Goal: Task Accomplishment & Management: Use online tool/utility

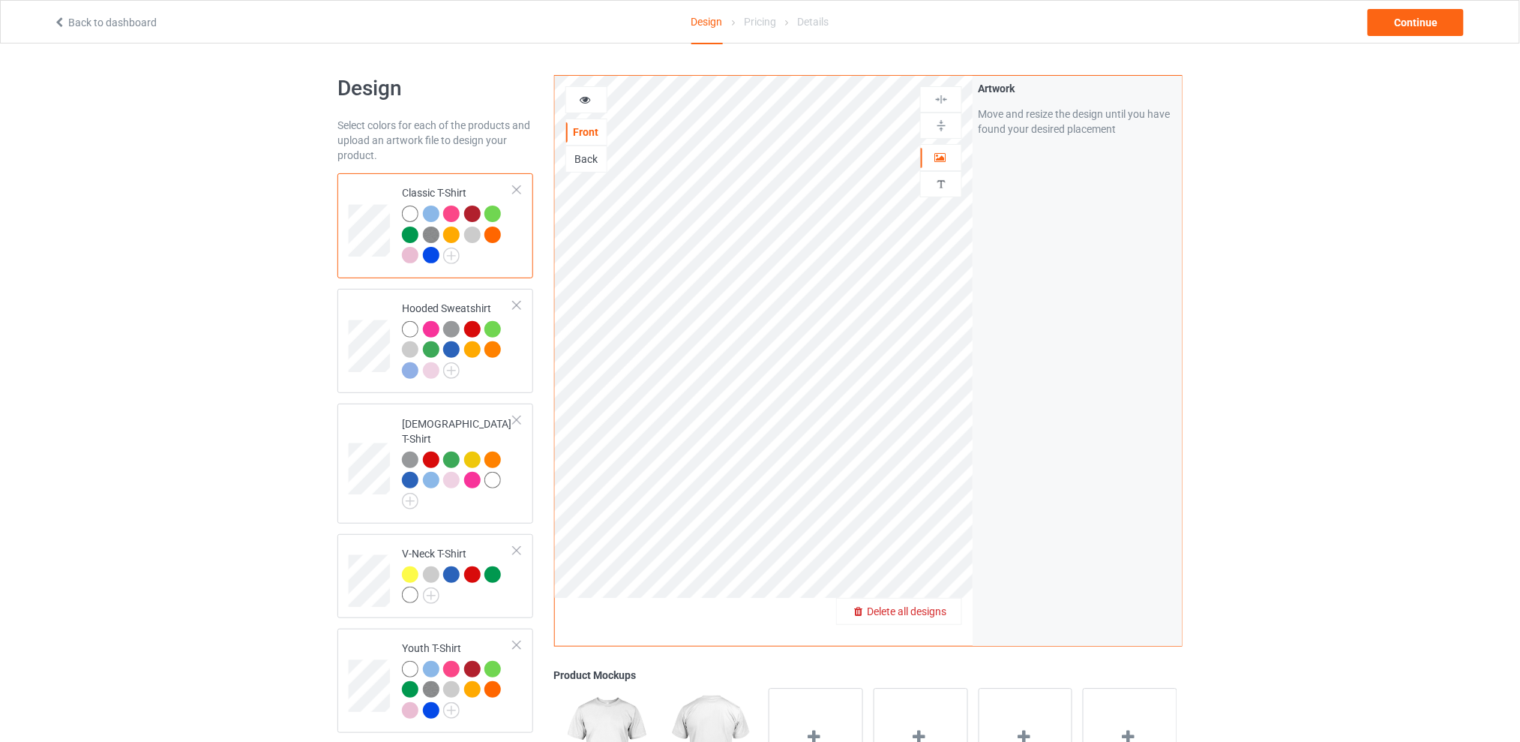
click at [953, 609] on div "Delete all designs" at bounding box center [899, 611] width 124 height 15
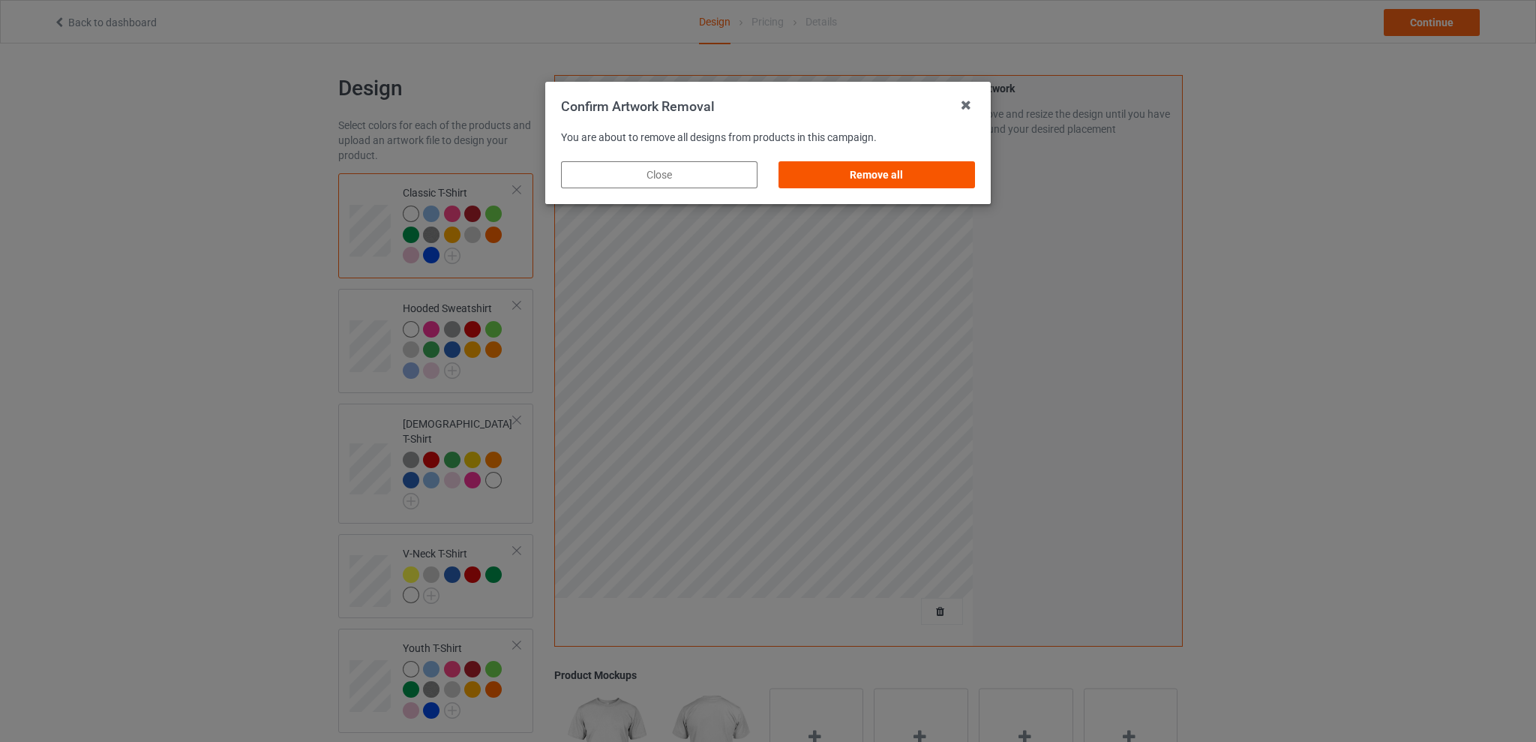
click at [920, 180] on div "Remove all" at bounding box center [876, 174] width 196 height 27
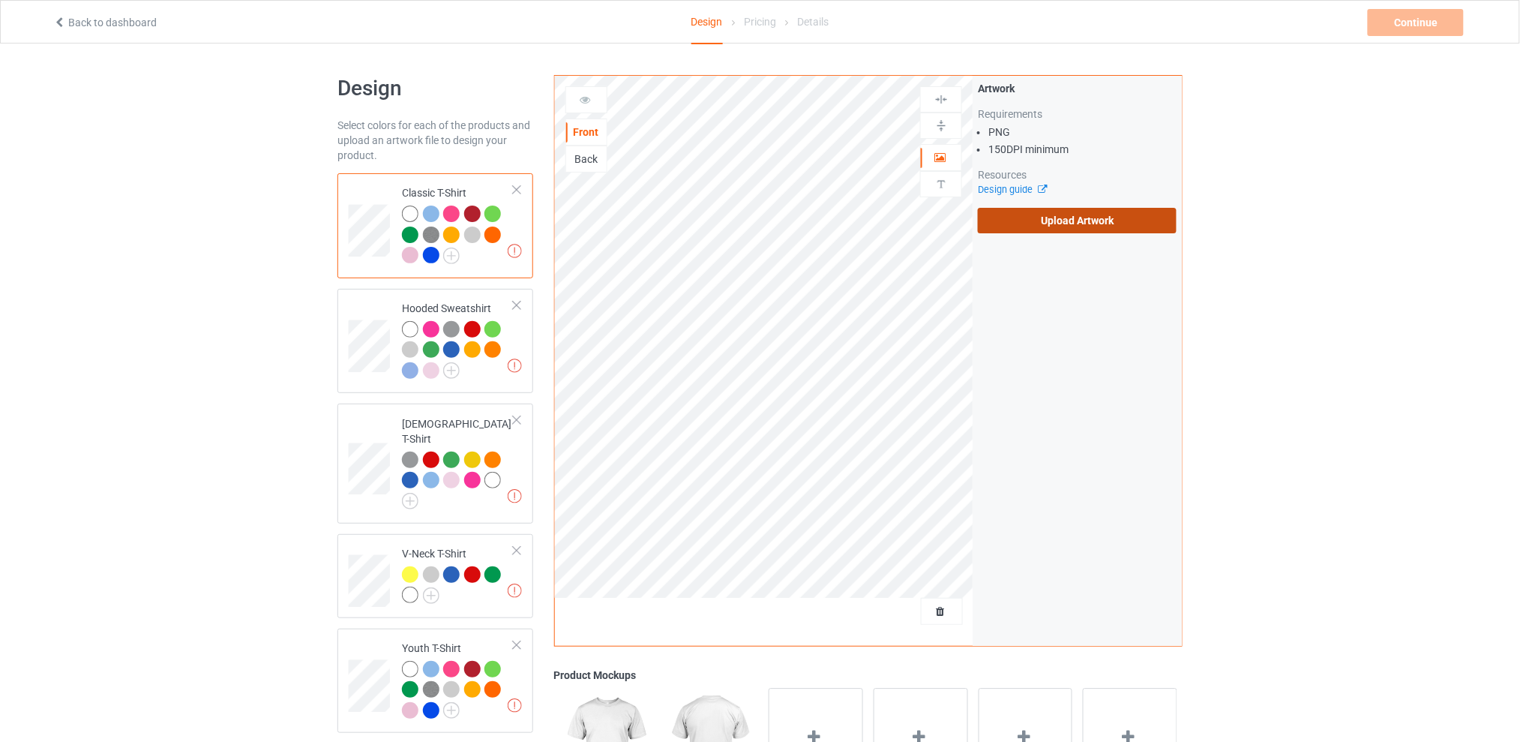
click at [1047, 221] on label "Upload Artwork" at bounding box center [1077, 220] width 199 height 25
click at [0, 0] on input "Upload Artwork" at bounding box center [0, 0] width 0 height 0
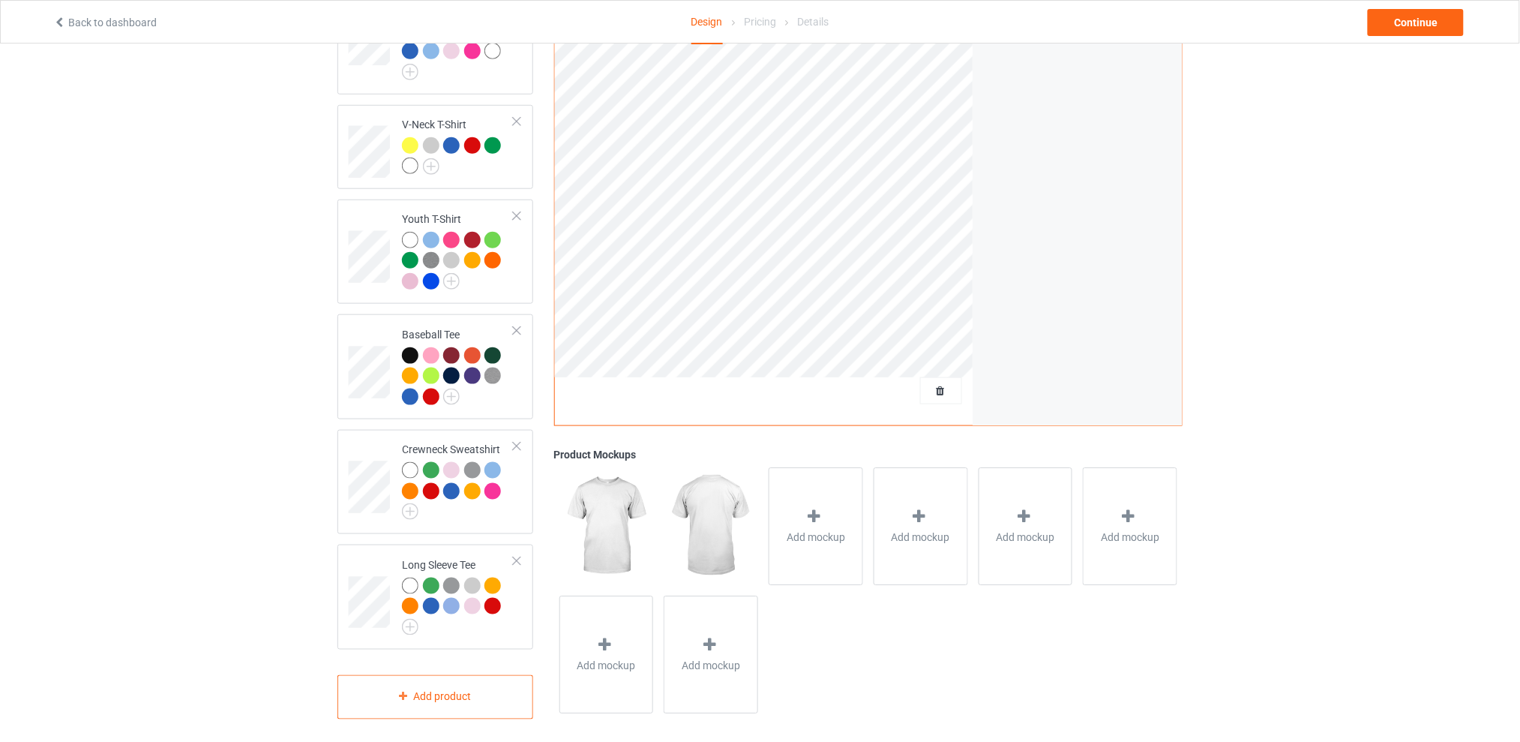
scroll to position [100, 0]
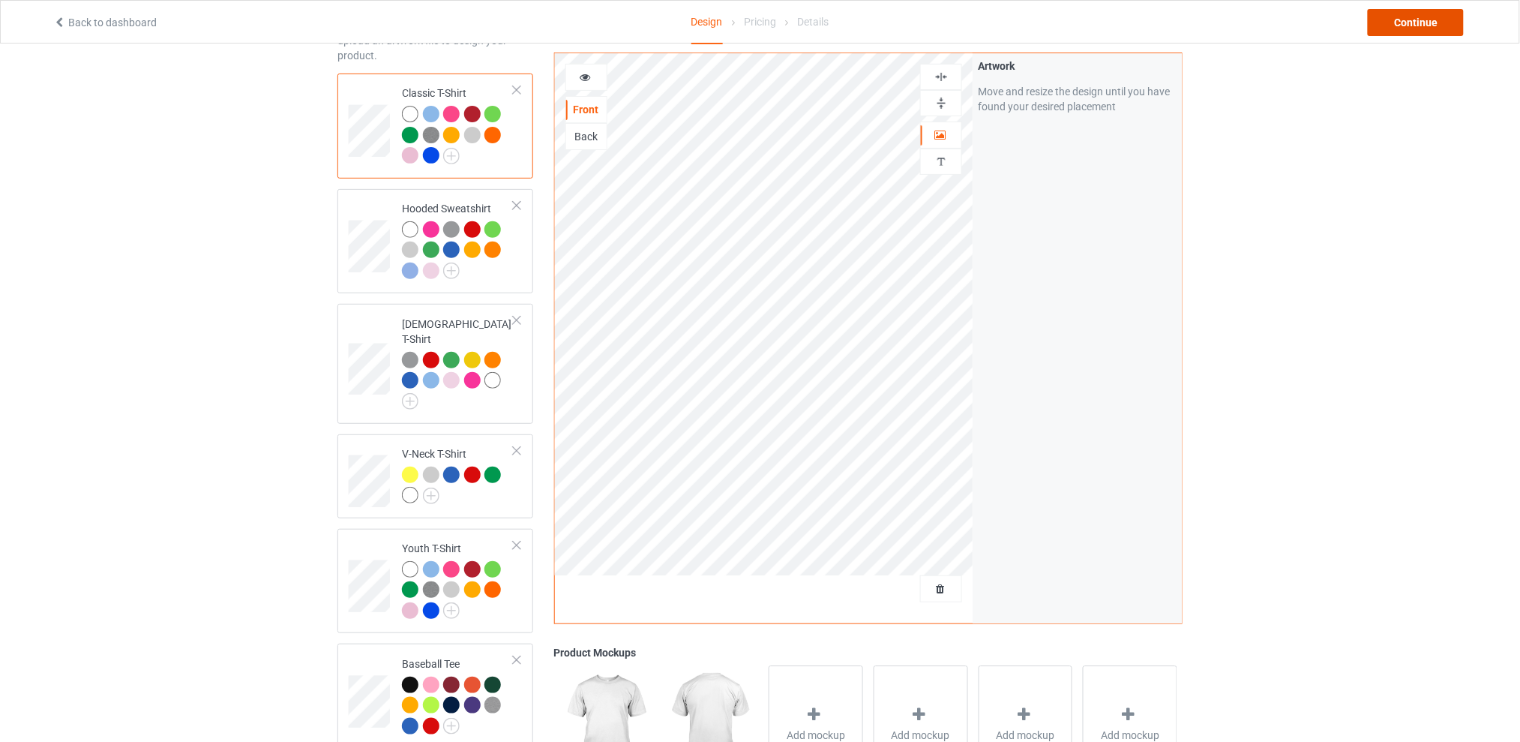
click at [1434, 27] on div "Continue" at bounding box center [1416, 22] width 96 height 27
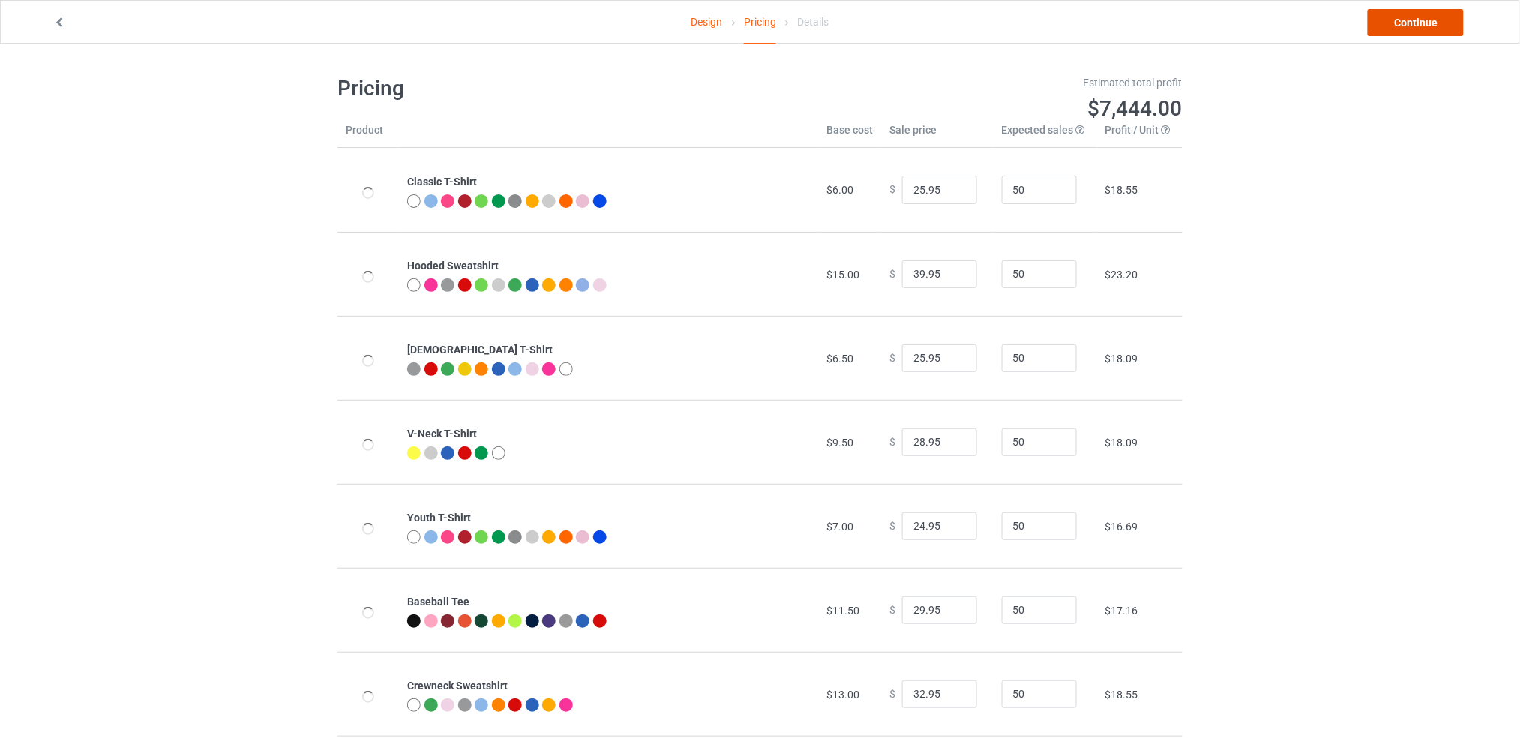
click at [1418, 20] on link "Continue" at bounding box center [1416, 22] width 96 height 27
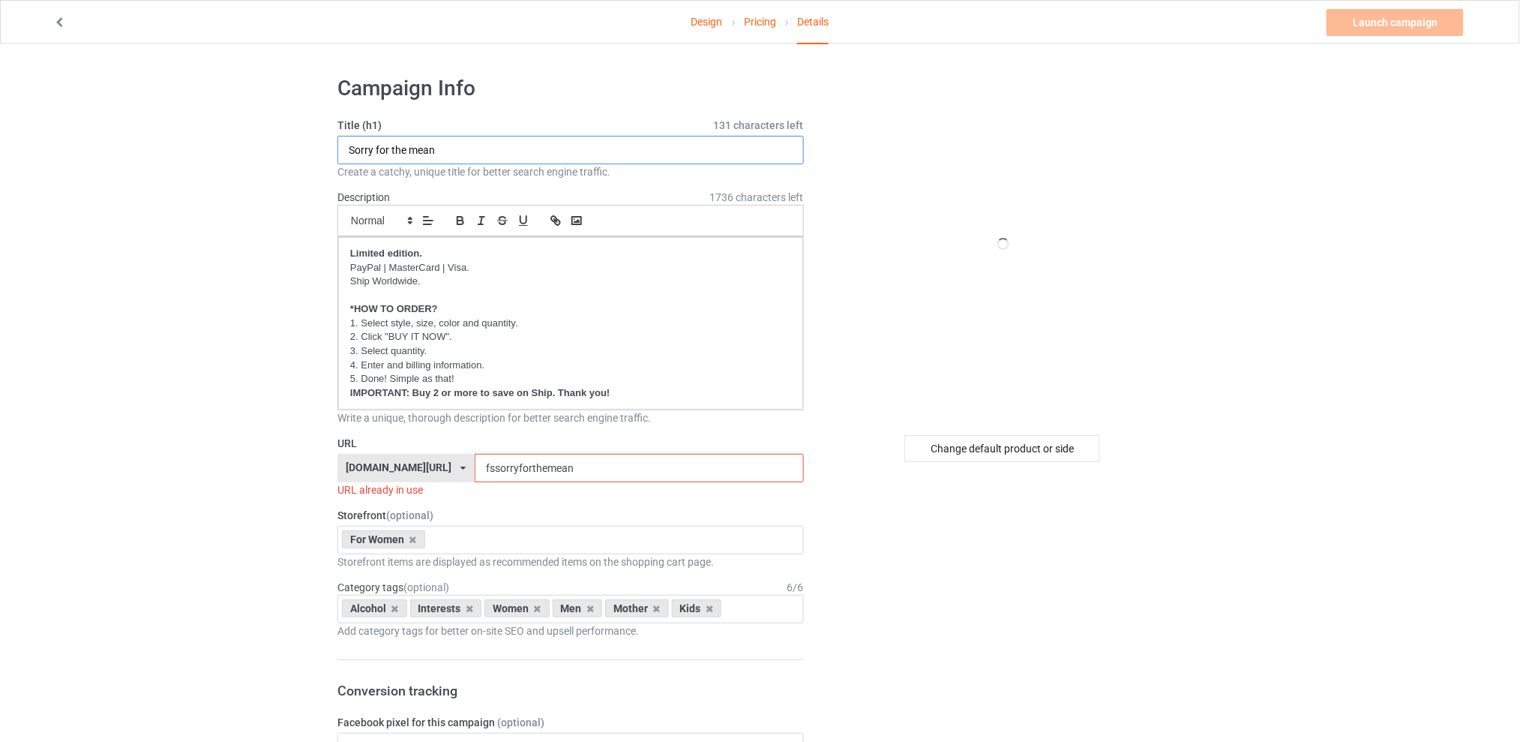
drag, startPoint x: 361, startPoint y: 153, endPoint x: 288, endPoint y: 153, distance: 73.5
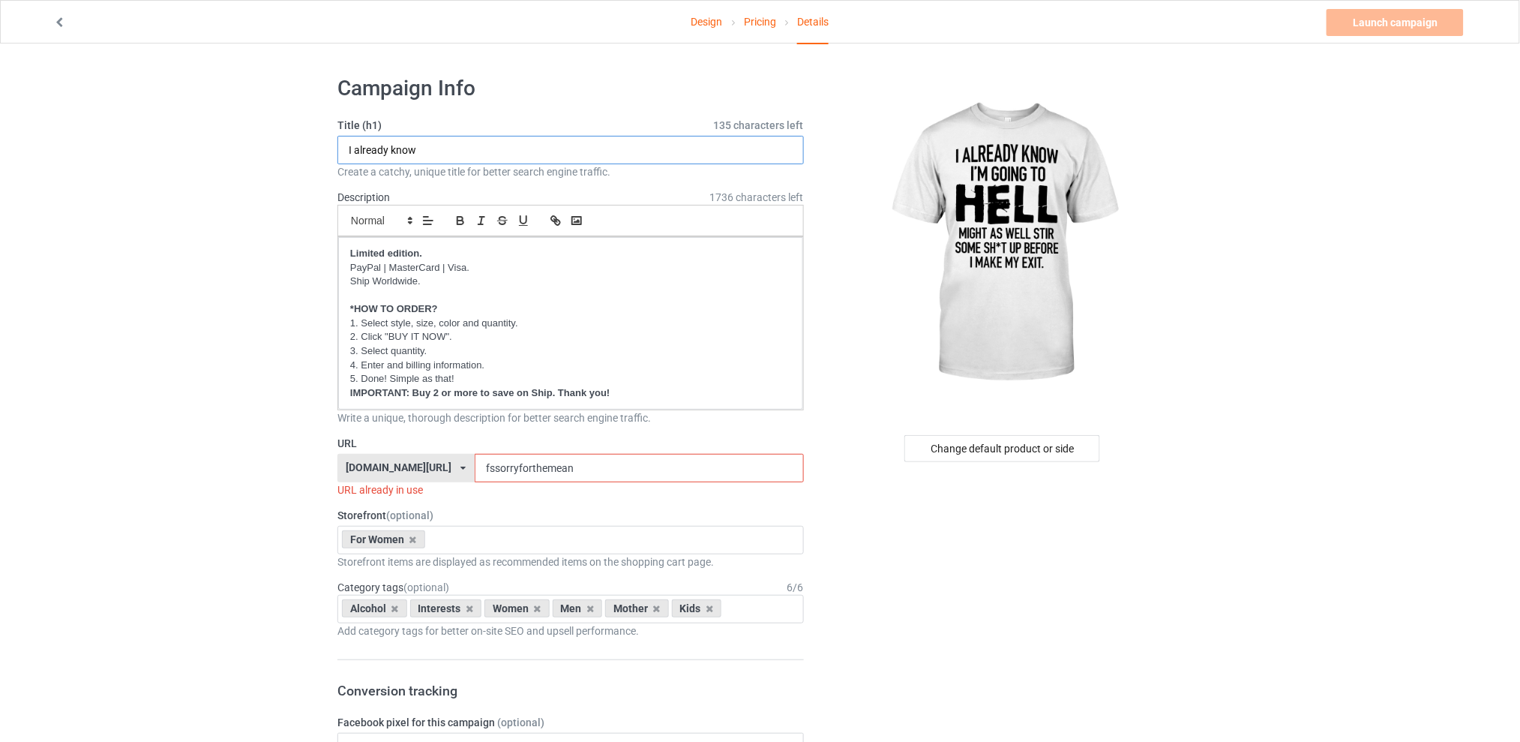
type input "I already know"
drag, startPoint x: 564, startPoint y: 464, endPoint x: 451, endPoint y: 464, distance: 113.2
click at [451, 464] on div "tattooskullfashion.com/ skulltattoosfashion.com/ tattooskullfashion.com/ teechi…" at bounding box center [570, 468] width 466 height 28
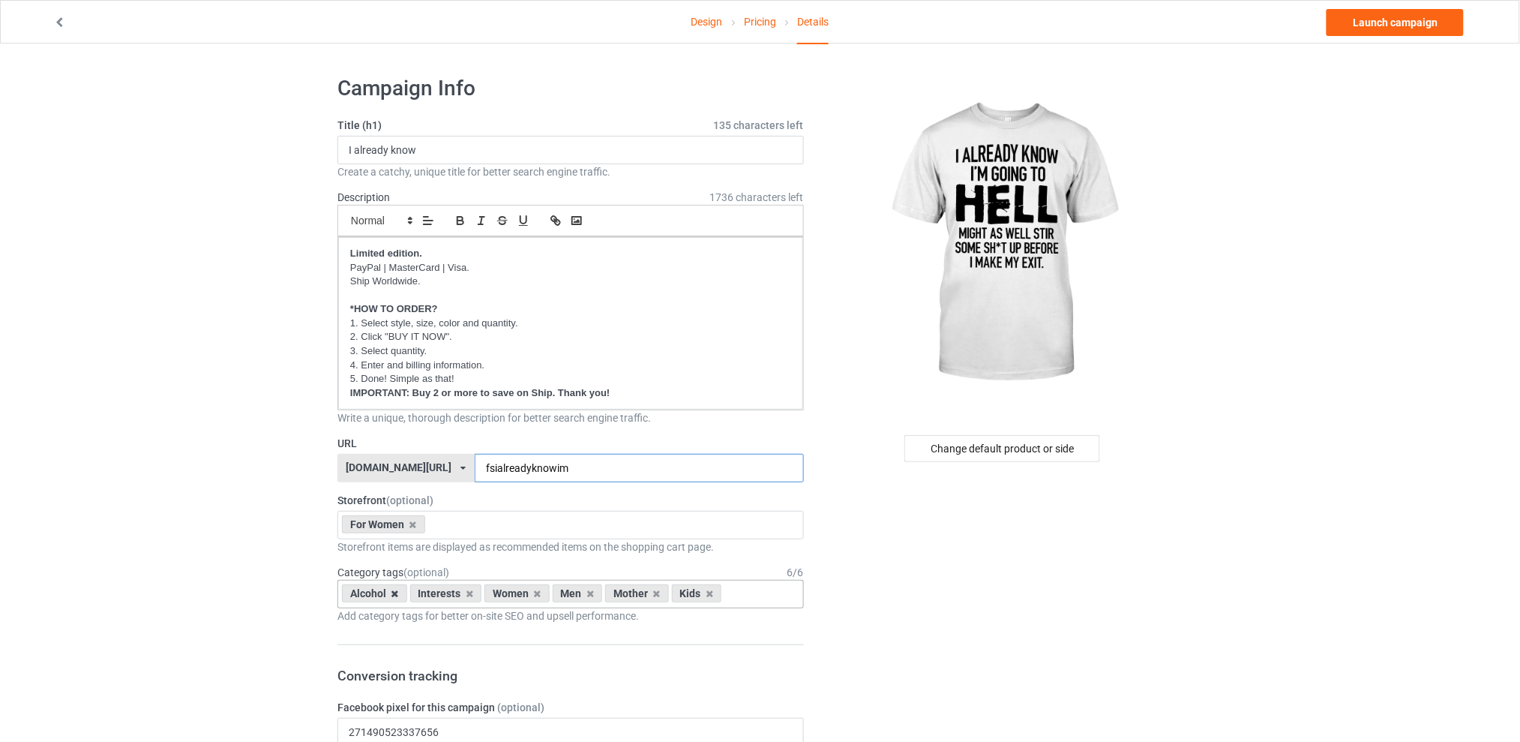
type input "fsialreadyknowim"
click at [396, 593] on icon at bounding box center [394, 594] width 7 height 10
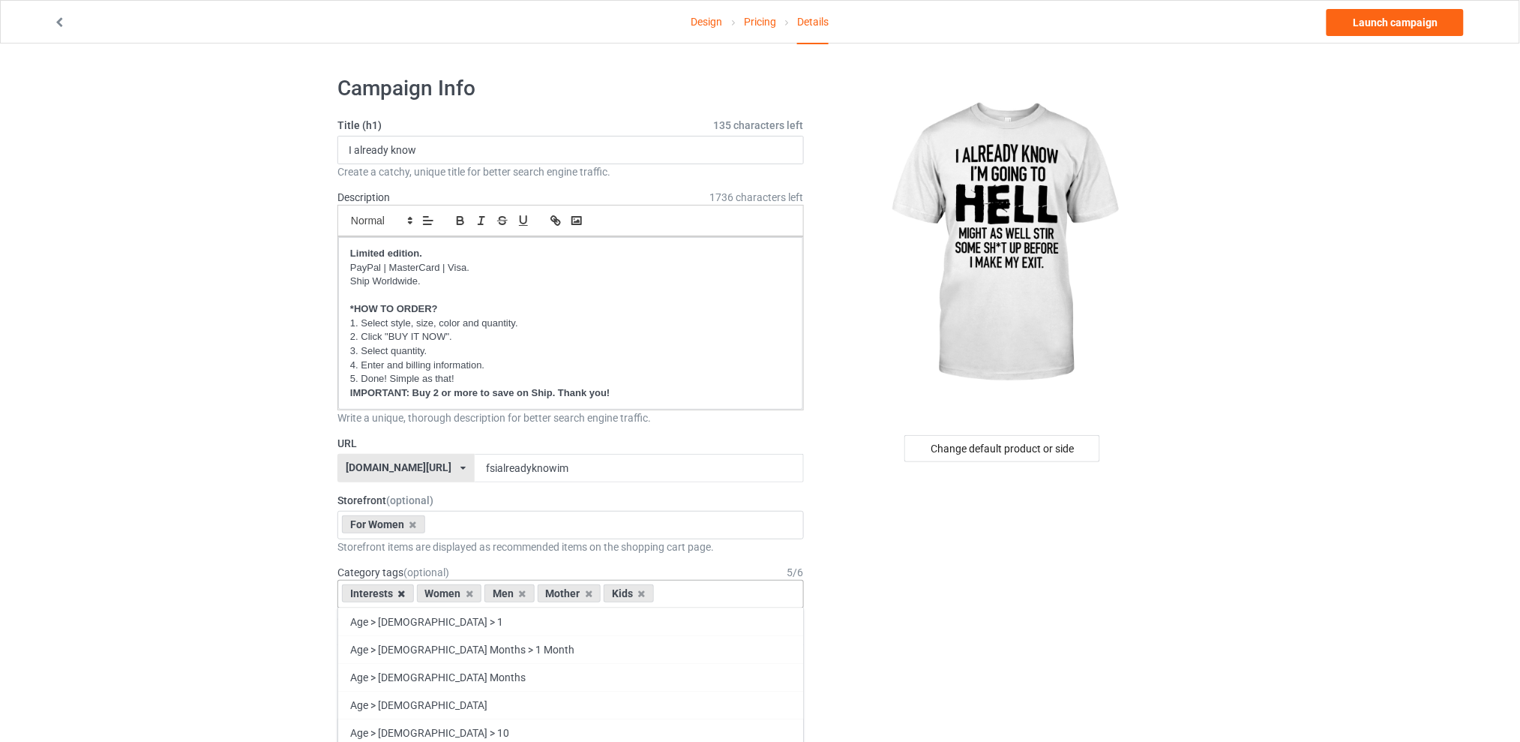
click at [398, 591] on icon at bounding box center [401, 594] width 7 height 10
click at [450, 592] on icon at bounding box center [447, 594] width 7 height 10
click at [462, 591] on icon at bounding box center [460, 594] width 7 height 10
click at [449, 593] on icon at bounding box center [447, 594] width 7 height 10
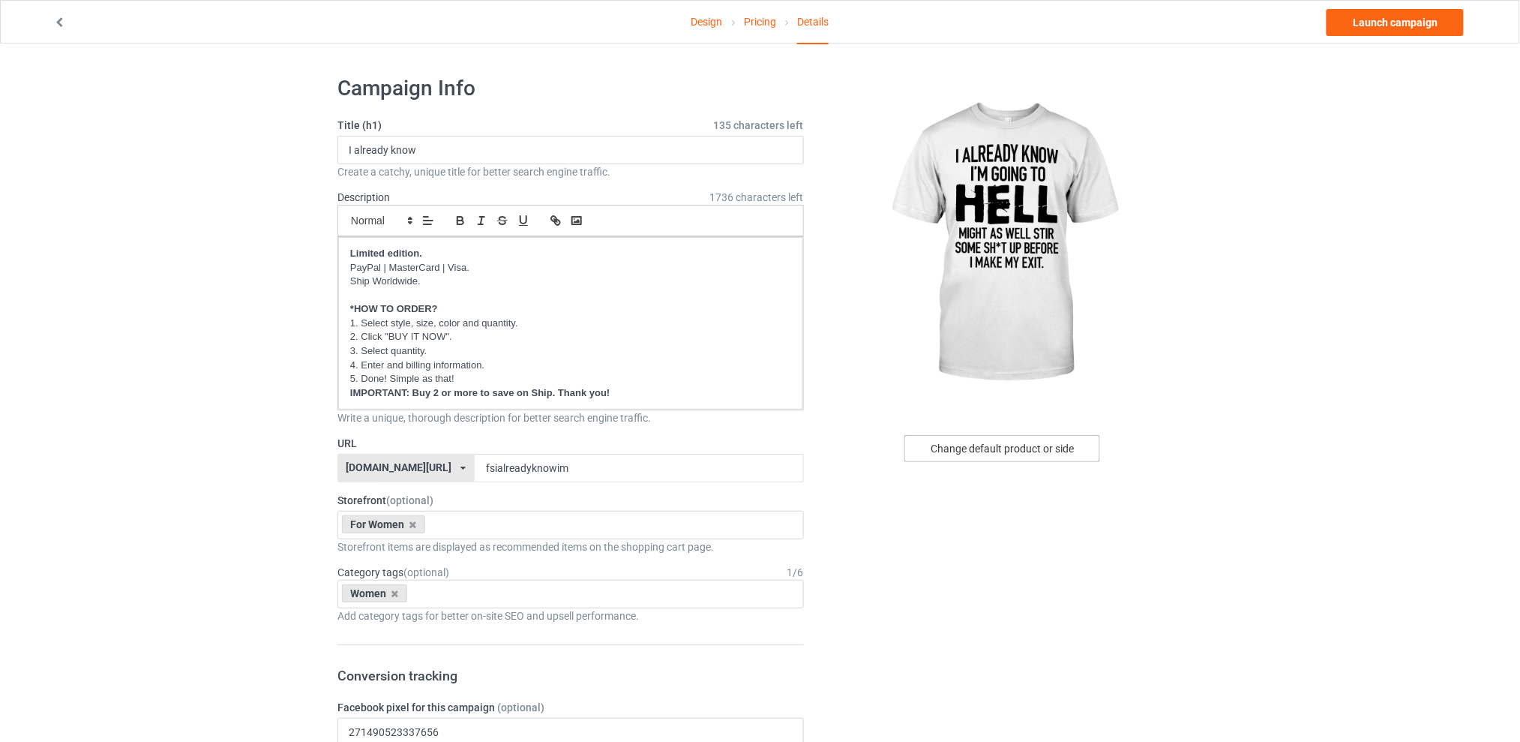
click at [999, 447] on div "Change default product or side" at bounding box center [1002, 448] width 196 height 27
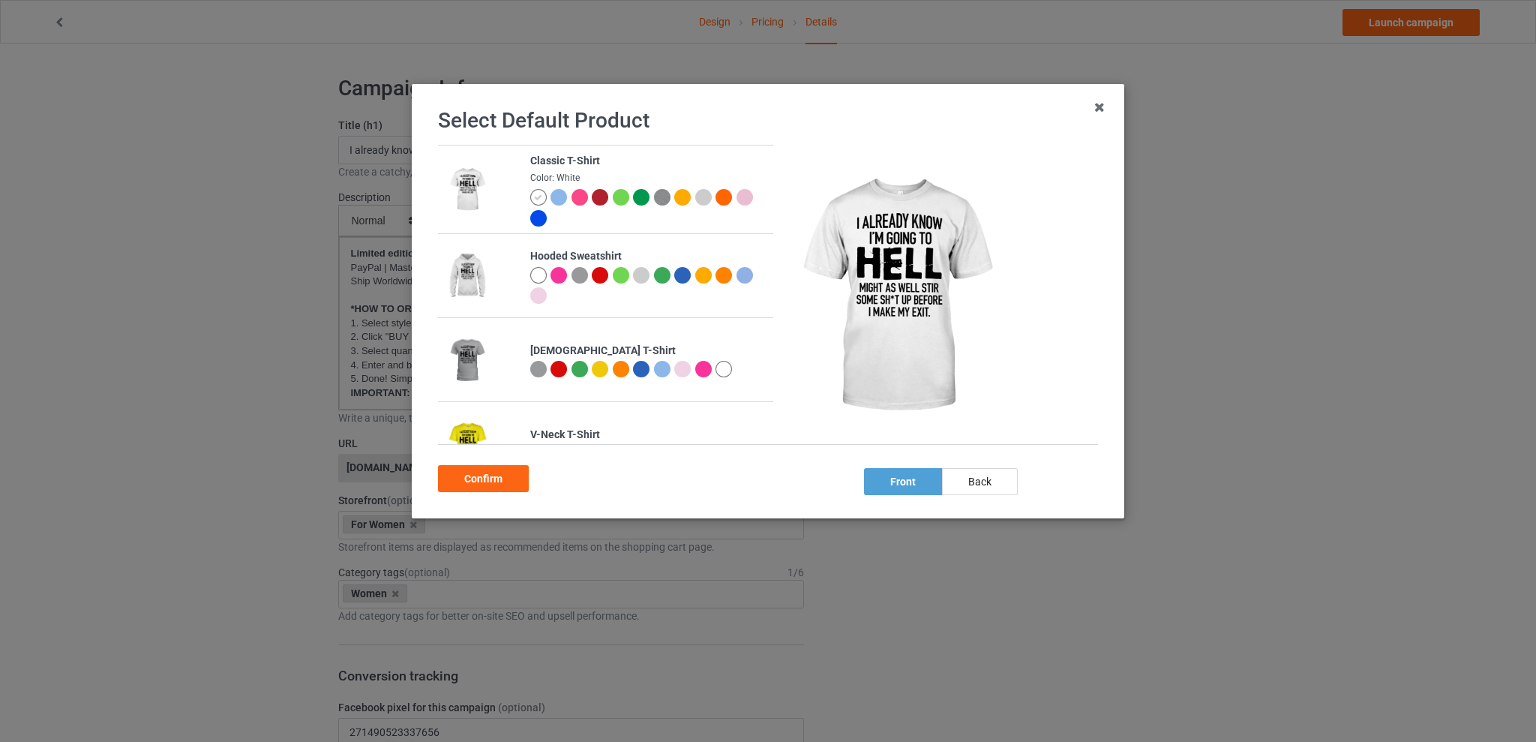
click at [698, 369] on div at bounding box center [703, 369] width 16 height 16
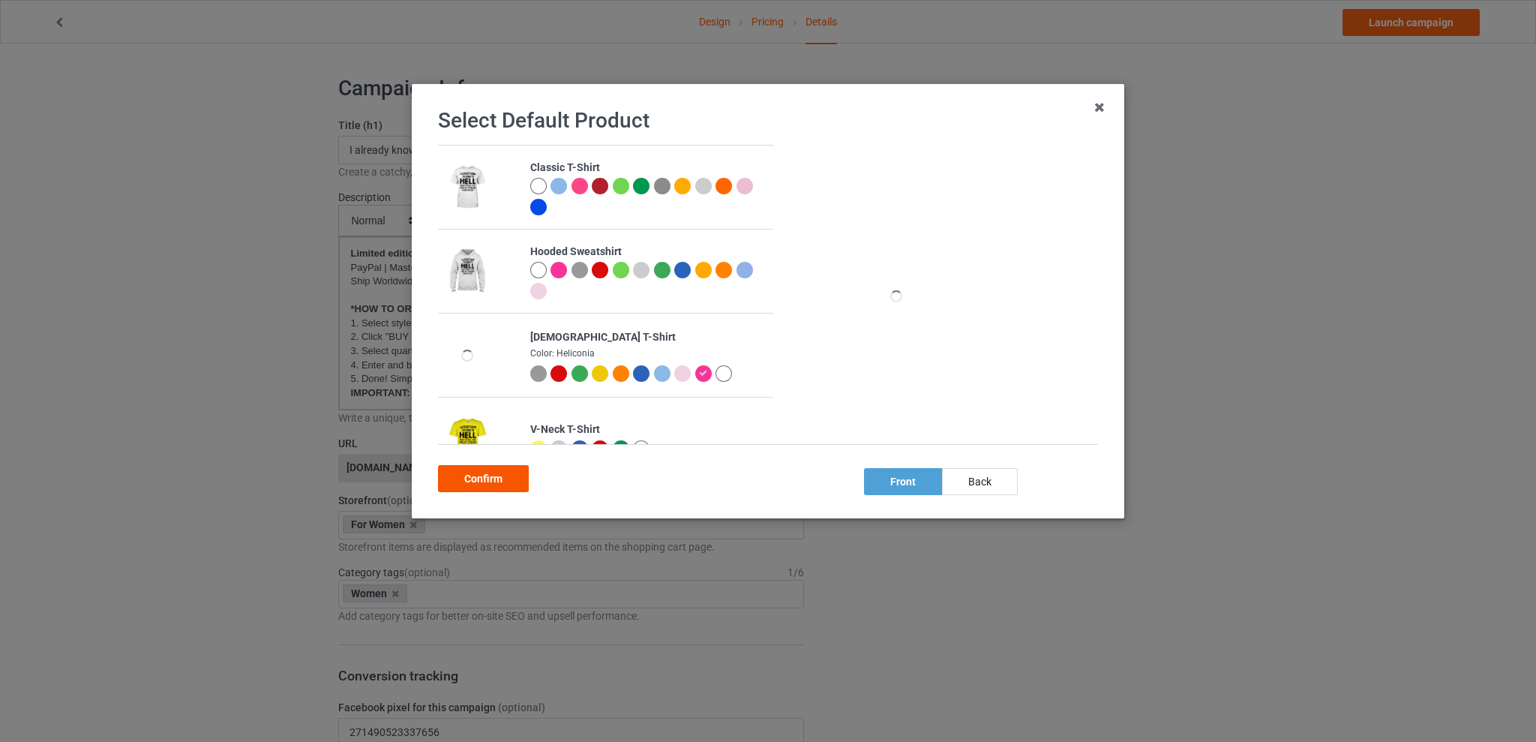
click at [484, 473] on div "Confirm" at bounding box center [483, 478] width 91 height 27
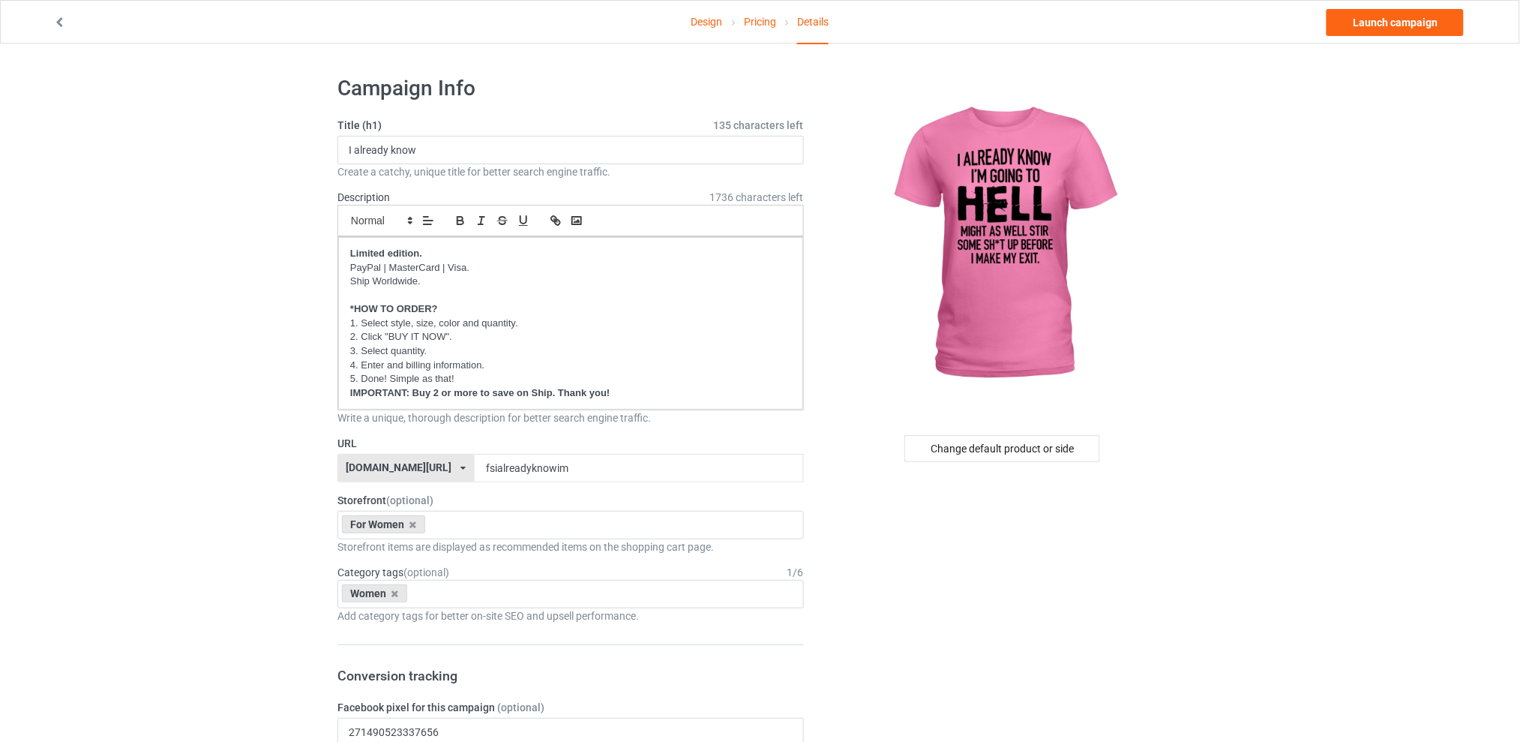
click at [1378, 23] on link "Launch campaign" at bounding box center [1395, 22] width 137 height 27
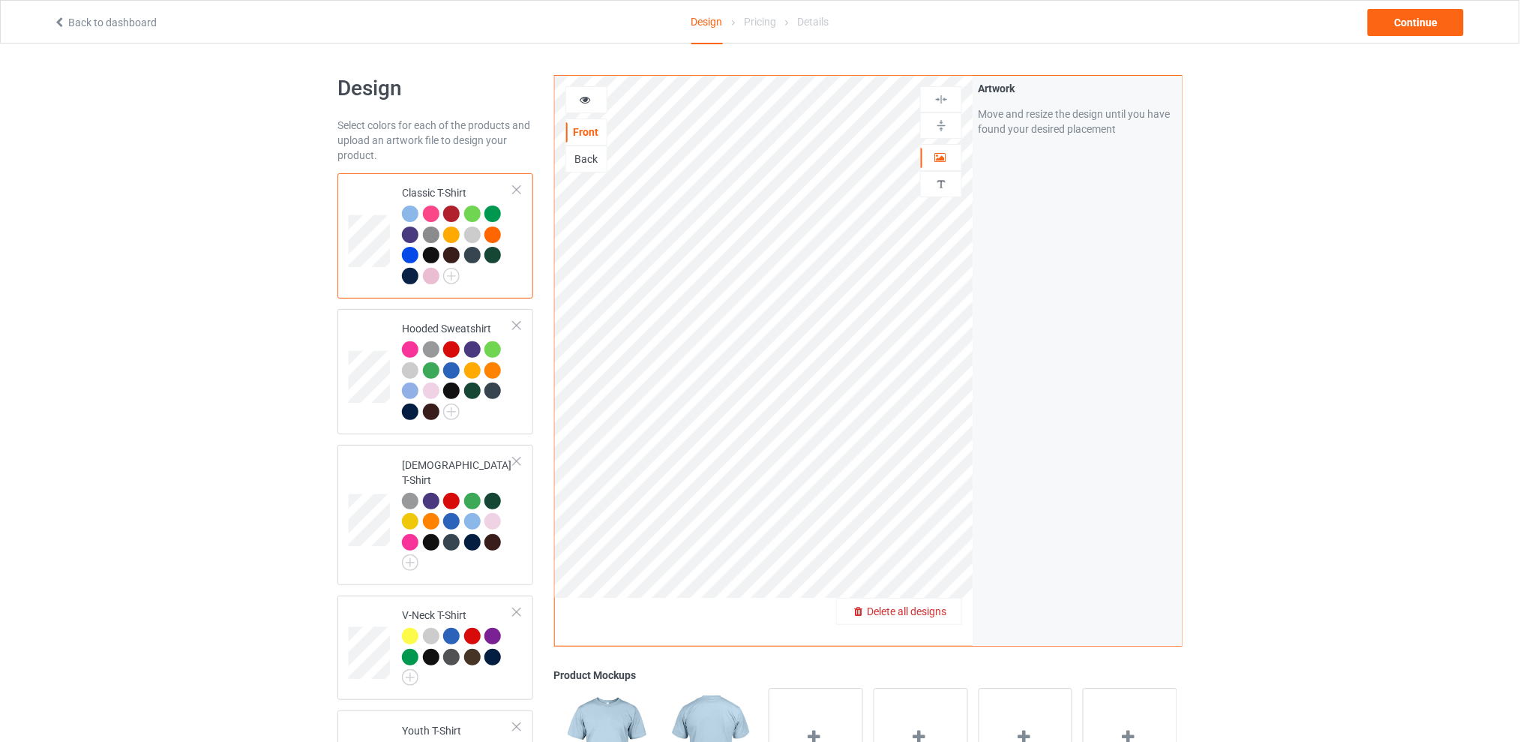
click at [937, 607] on span "Delete all designs" at bounding box center [906, 611] width 79 height 12
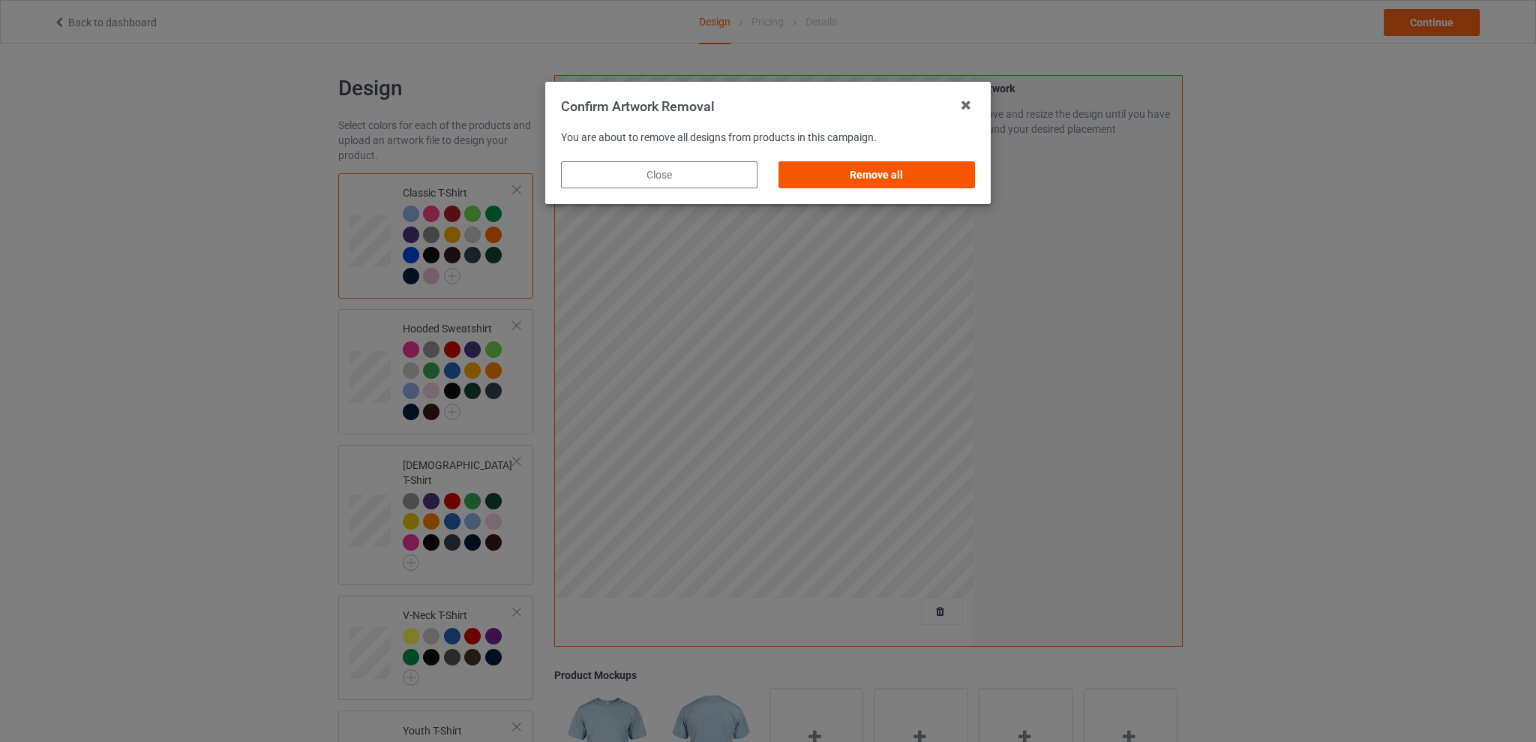
click at [910, 174] on div "Remove all" at bounding box center [876, 174] width 196 height 27
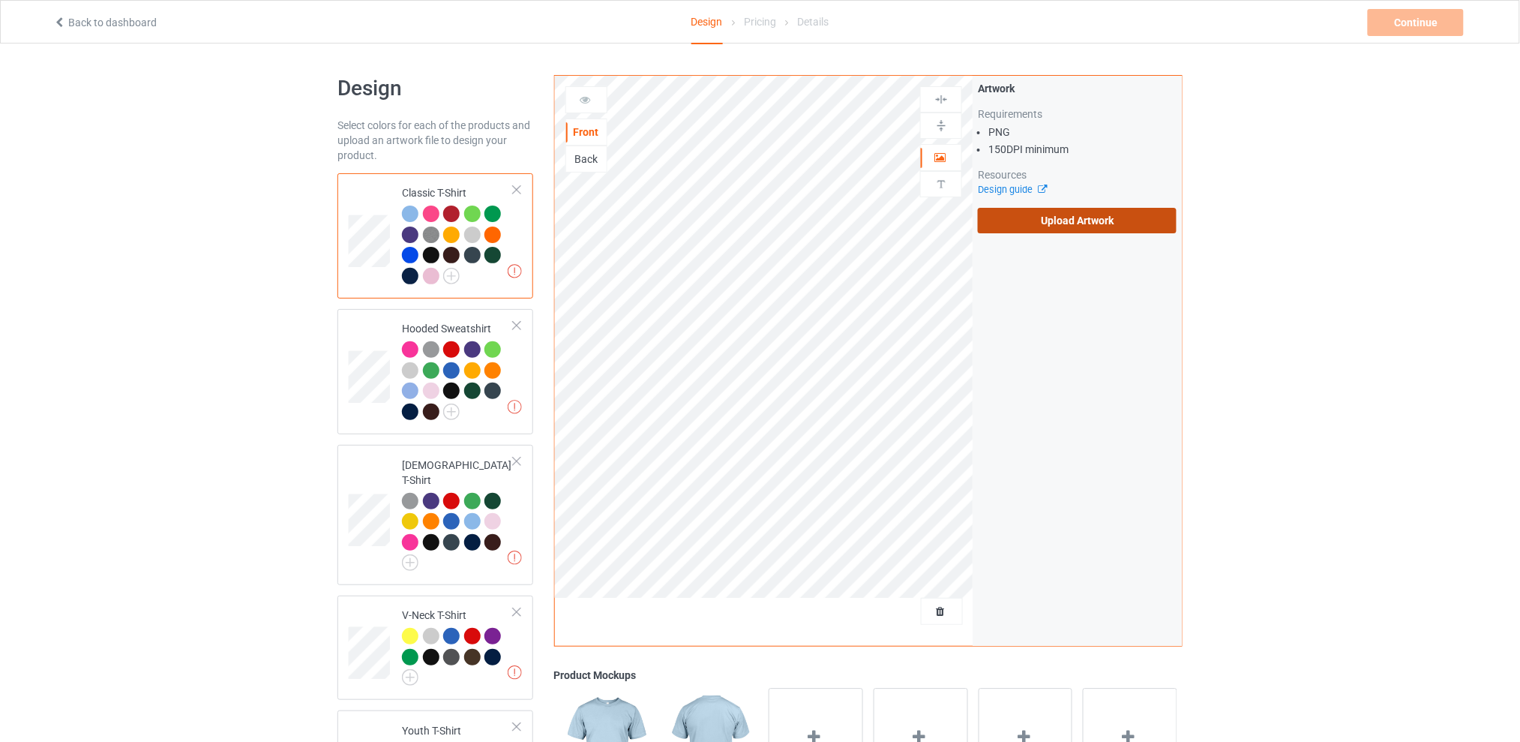
click at [1018, 216] on label "Upload Artwork" at bounding box center [1077, 220] width 199 height 25
click at [0, 0] on input "Upload Artwork" at bounding box center [0, 0] width 0 height 0
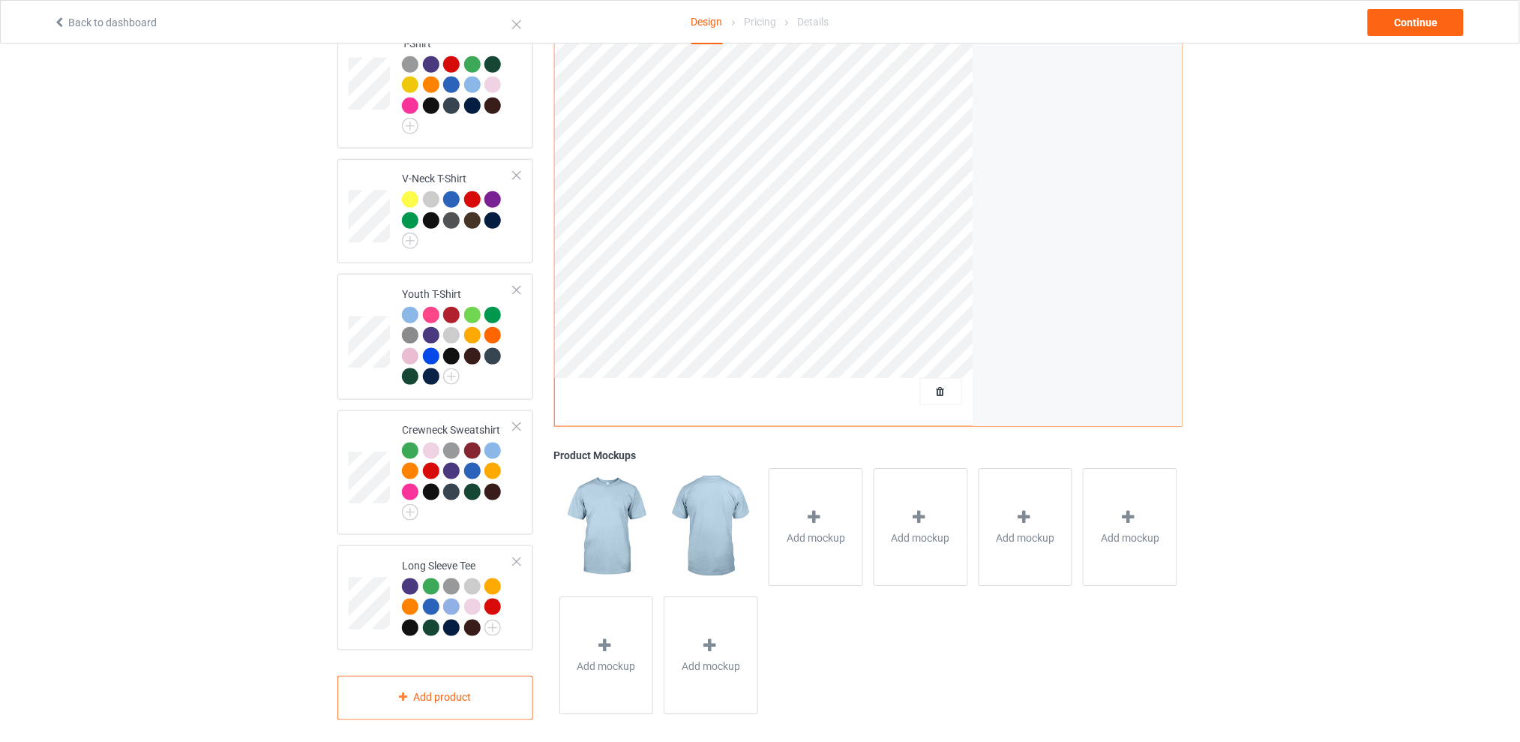
scroll to position [37, 0]
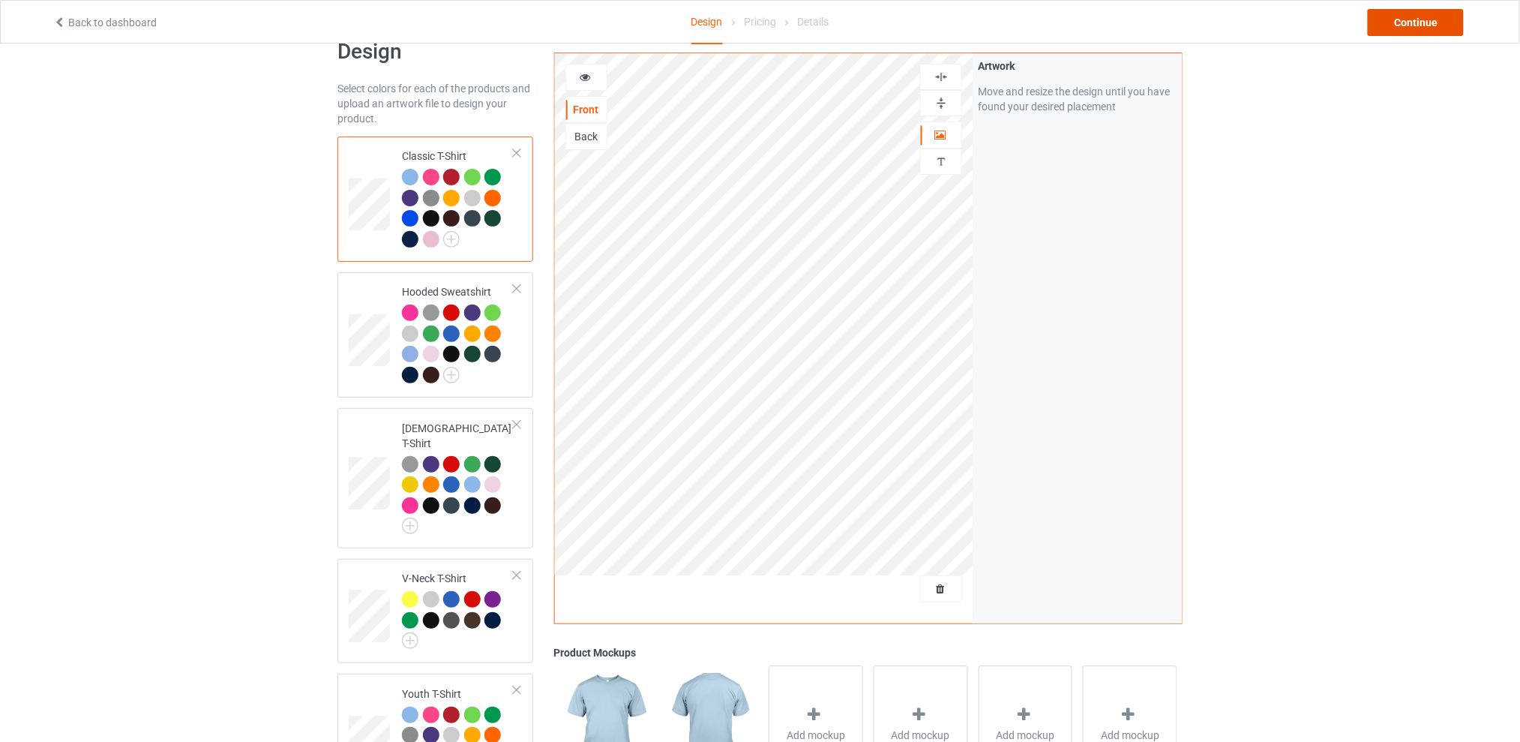
click at [1394, 21] on div "Continue" at bounding box center [1416, 22] width 96 height 27
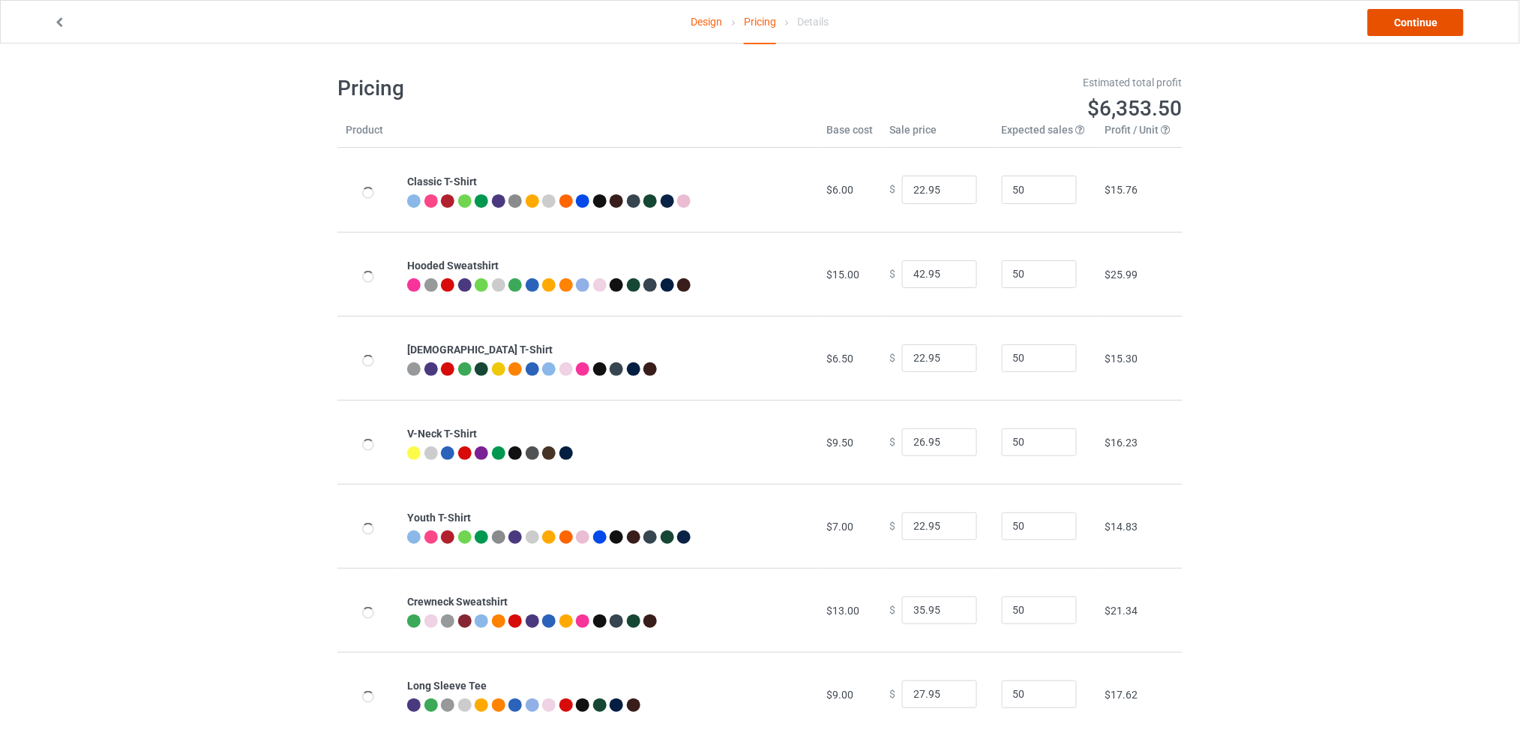
click at [1399, 30] on link "Continue" at bounding box center [1416, 22] width 96 height 27
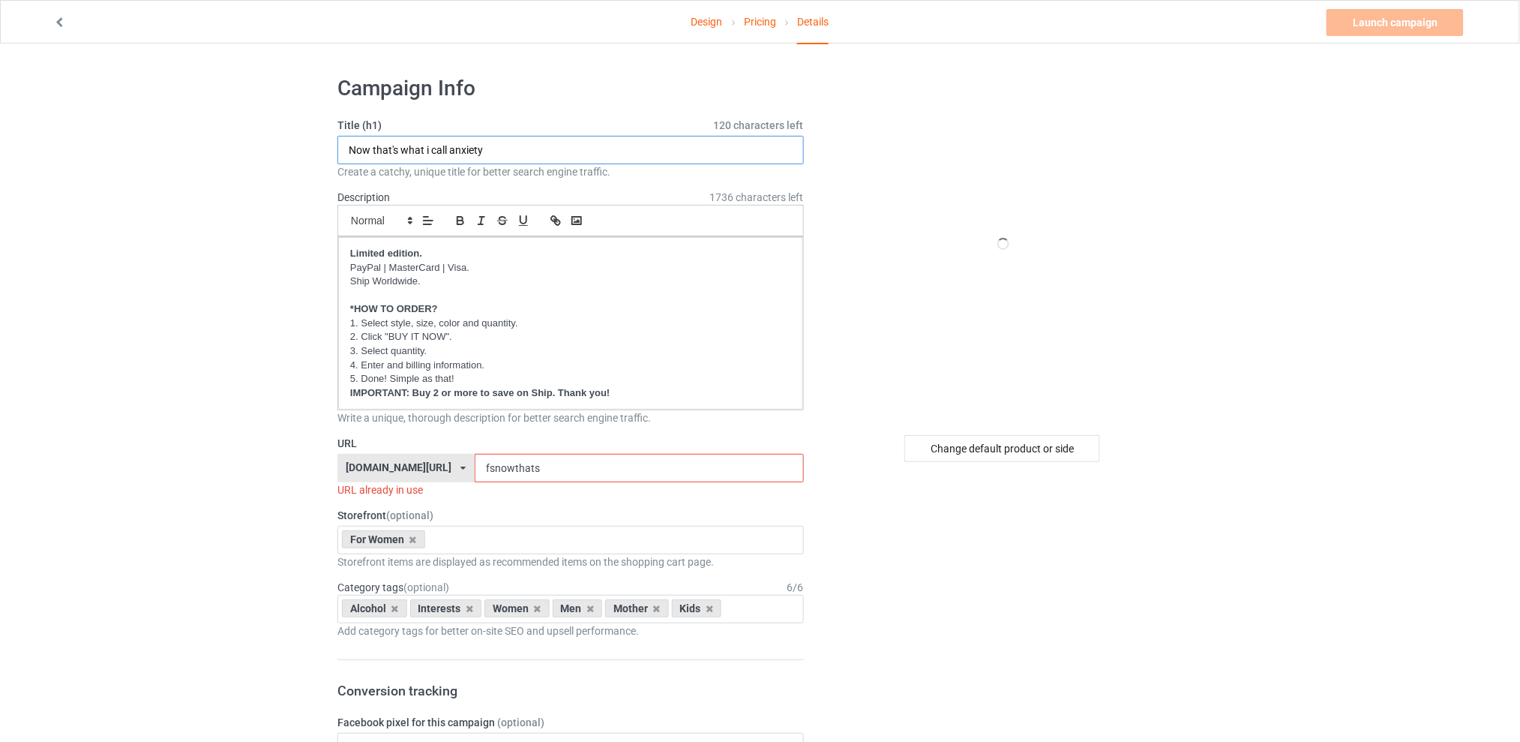
drag, startPoint x: 451, startPoint y: 154, endPoint x: 216, endPoint y: 160, distance: 234.8
type input "Don't be scared, Babe"
drag, startPoint x: 562, startPoint y: 475, endPoint x: 456, endPoint y: 472, distance: 106.5
click at [456, 472] on div "[DOMAIN_NAME][URL] [DOMAIN_NAME][URL] [DOMAIN_NAME][URL] [DOMAIN_NAME][URL] 5d7…" at bounding box center [570, 468] width 466 height 28
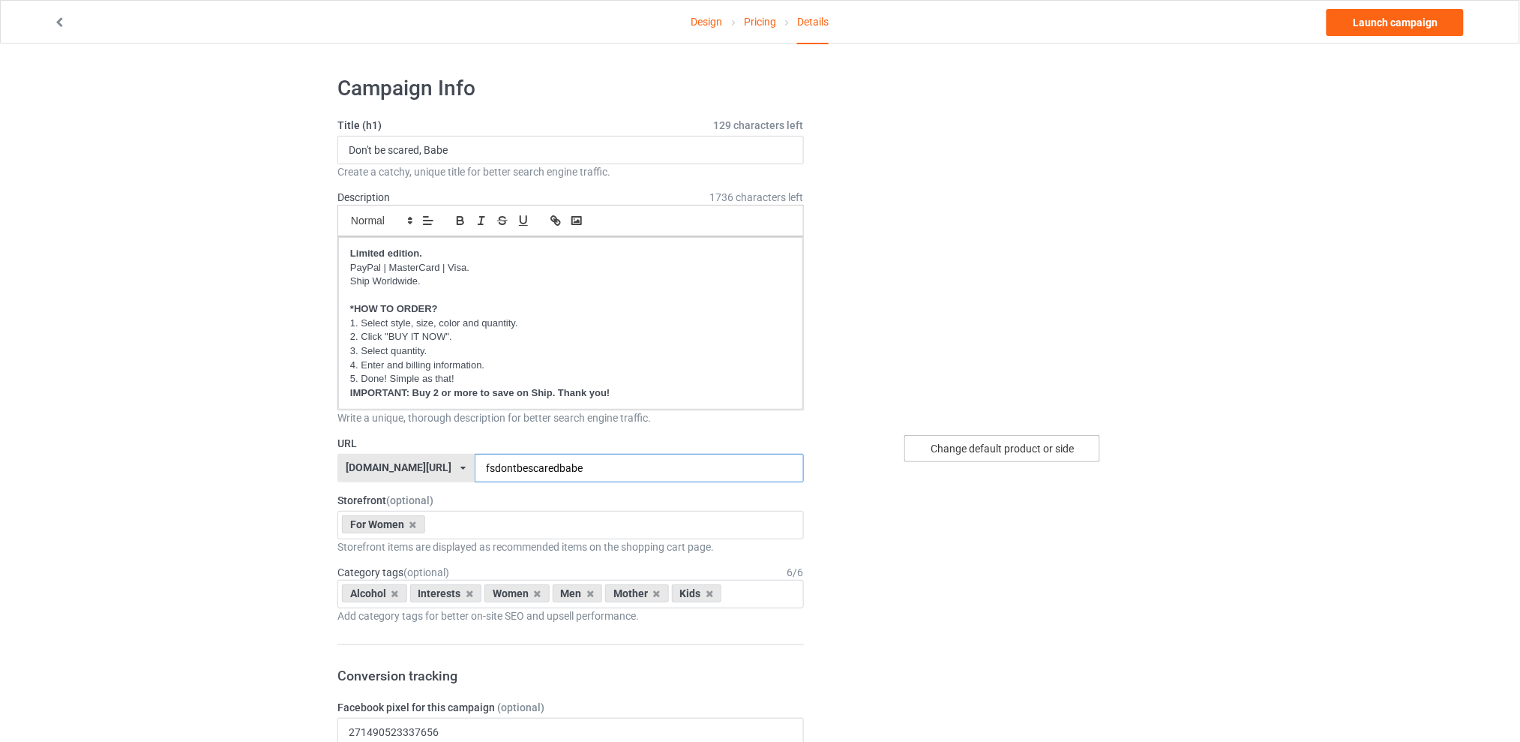
type input "fsdontbescaredbabe"
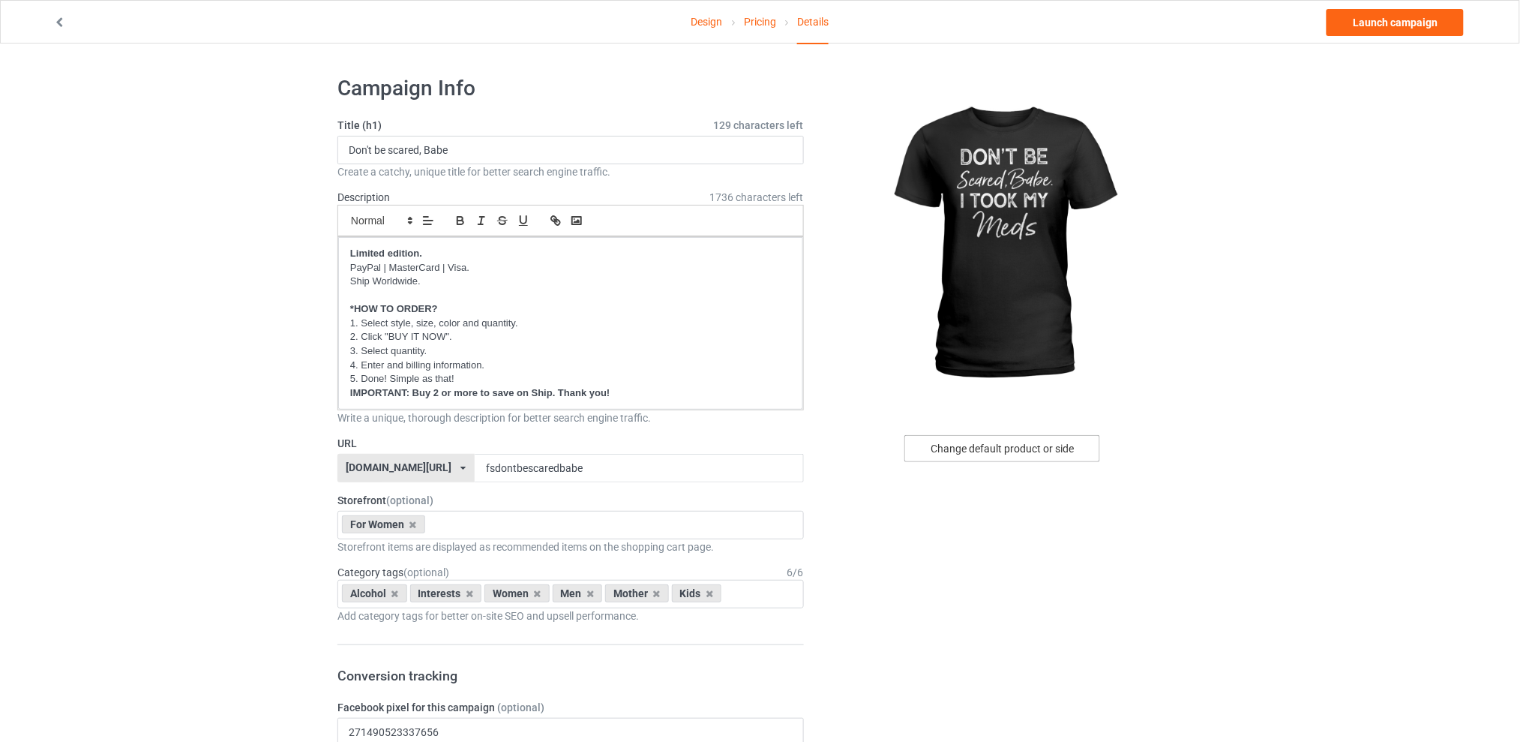
click at [950, 443] on div "Change default product or side" at bounding box center [1002, 448] width 196 height 27
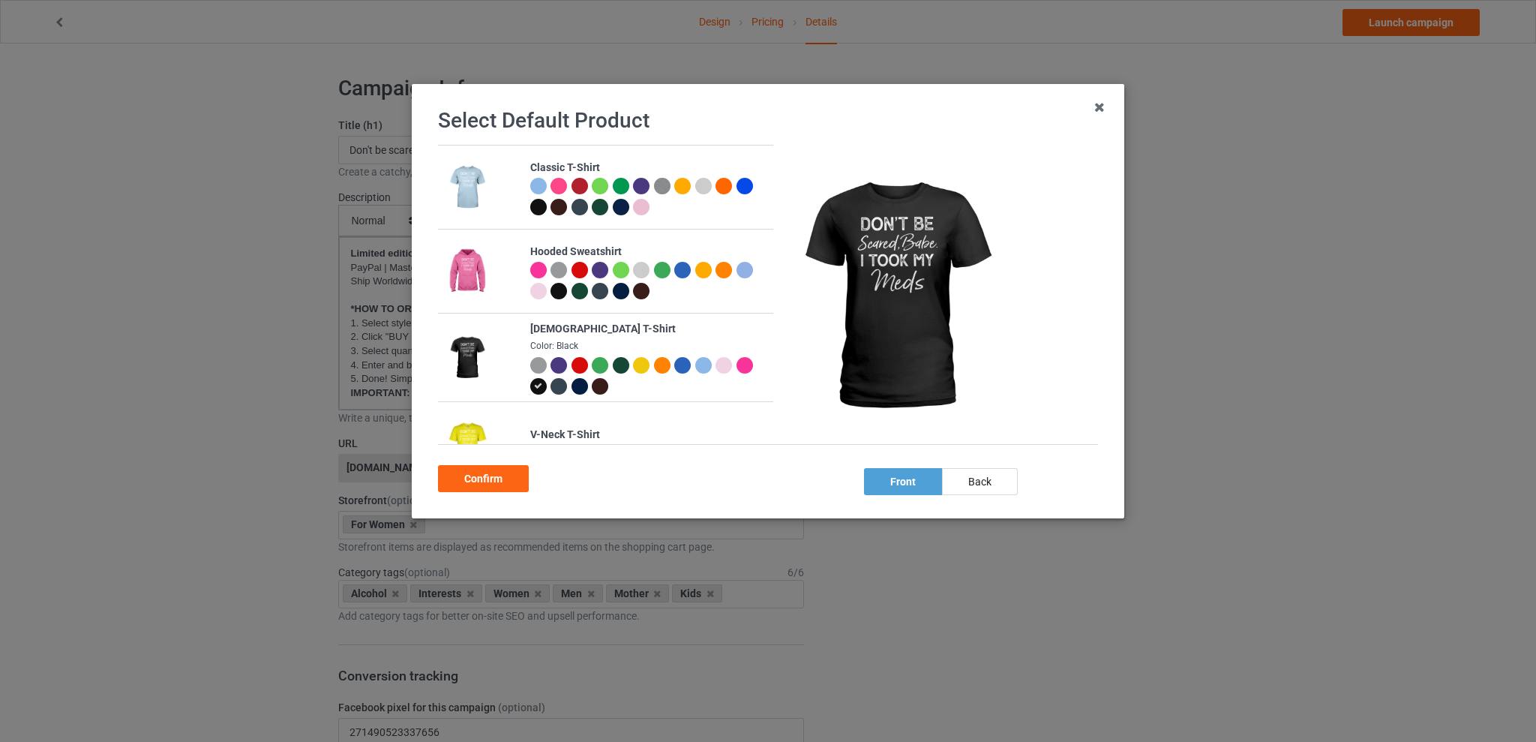
scroll to position [294, 0]
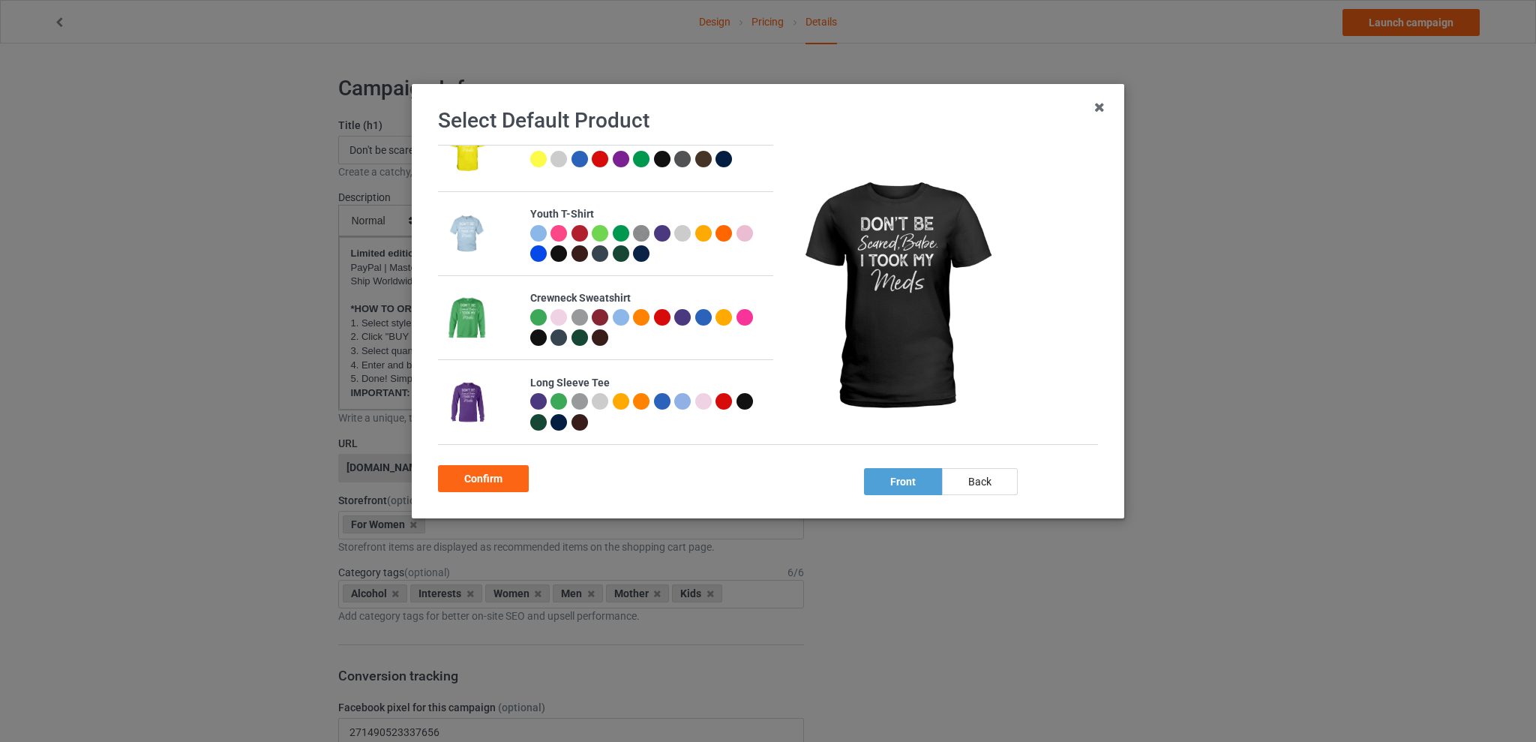
click at [598, 315] on div at bounding box center [600, 317] width 16 height 16
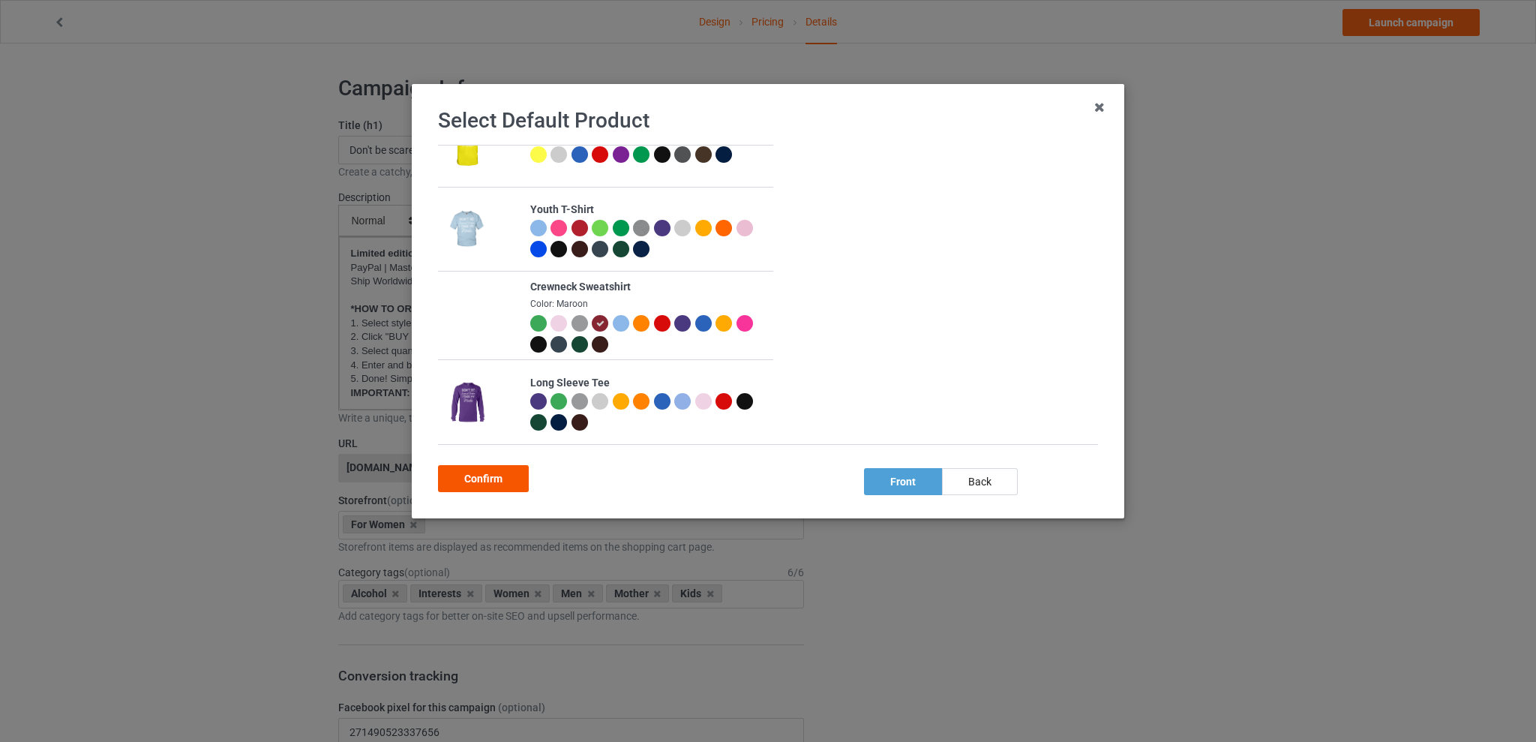
click at [496, 477] on div "Confirm" at bounding box center [483, 478] width 91 height 27
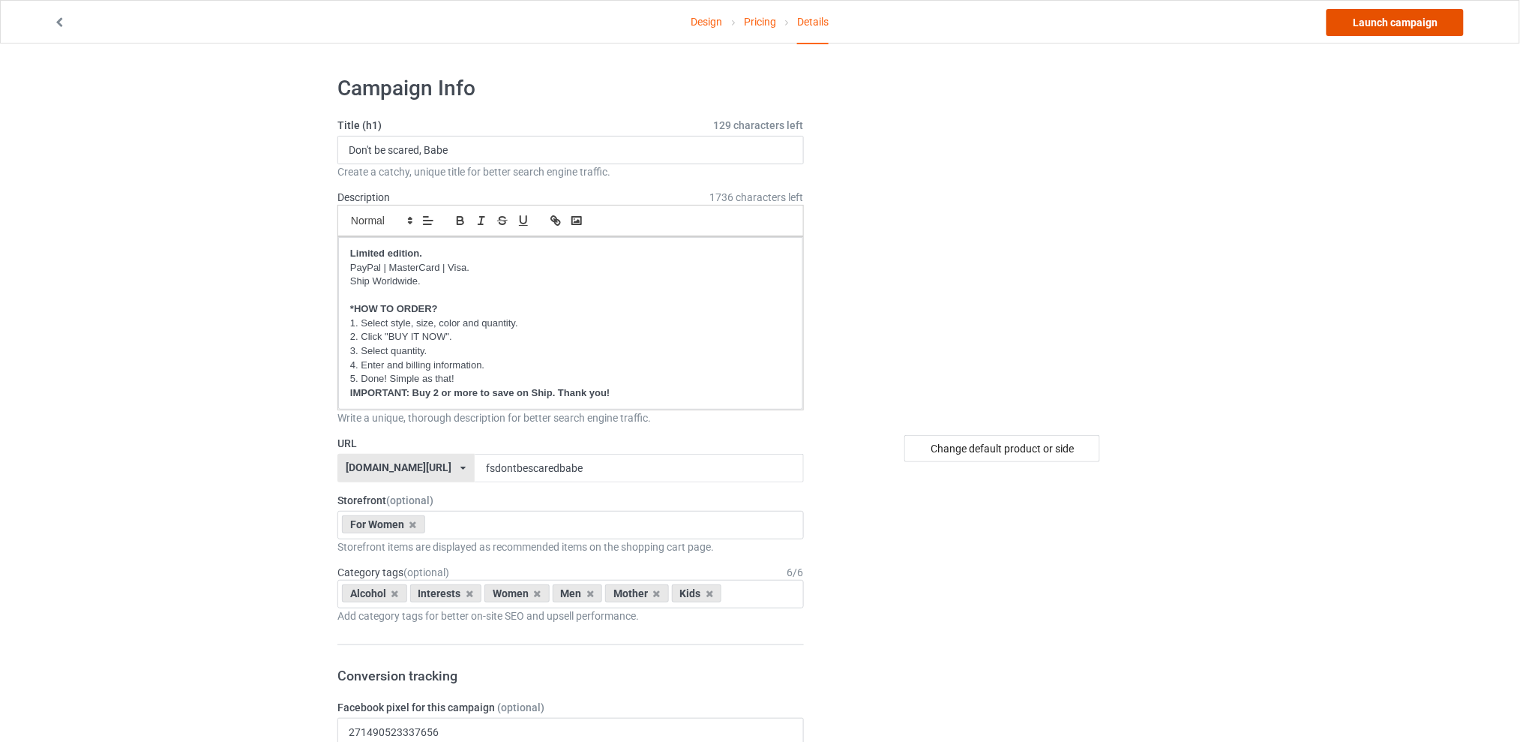
click at [1381, 19] on link "Launch campaign" at bounding box center [1395, 22] width 137 height 27
